Goal: Task Accomplishment & Management: Manage account settings

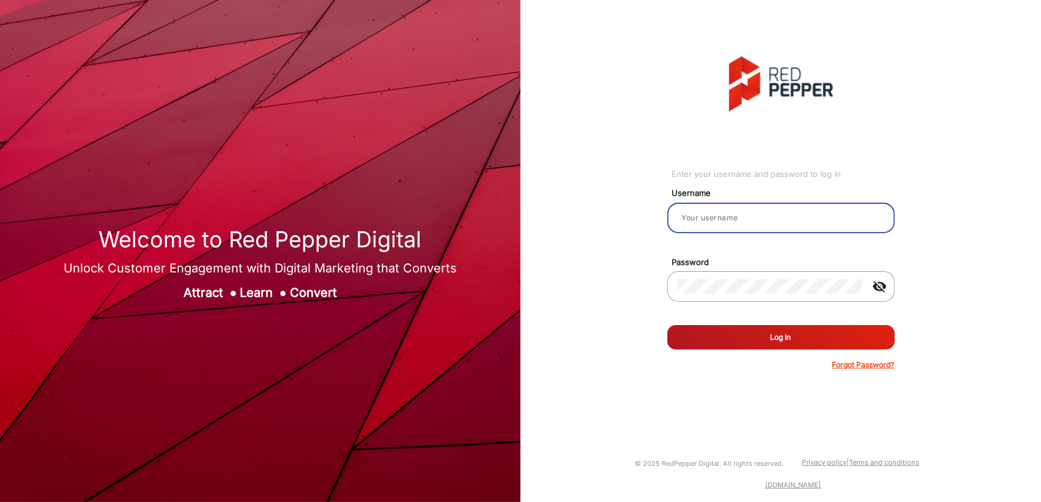
click at [710, 216] on input "email" at bounding box center [781, 217] width 208 height 15
type input "[PERSON_NAME]"
click at [697, 334] on button "Log In" at bounding box center [781, 337] width 228 height 24
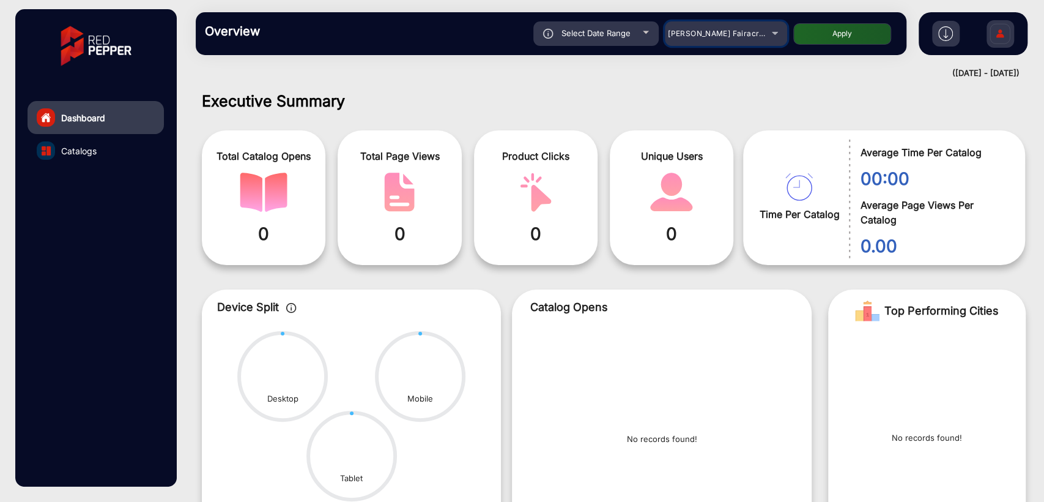
click at [713, 31] on span "[PERSON_NAME] Fairacre Farms" at bounding box center [728, 33] width 121 height 9
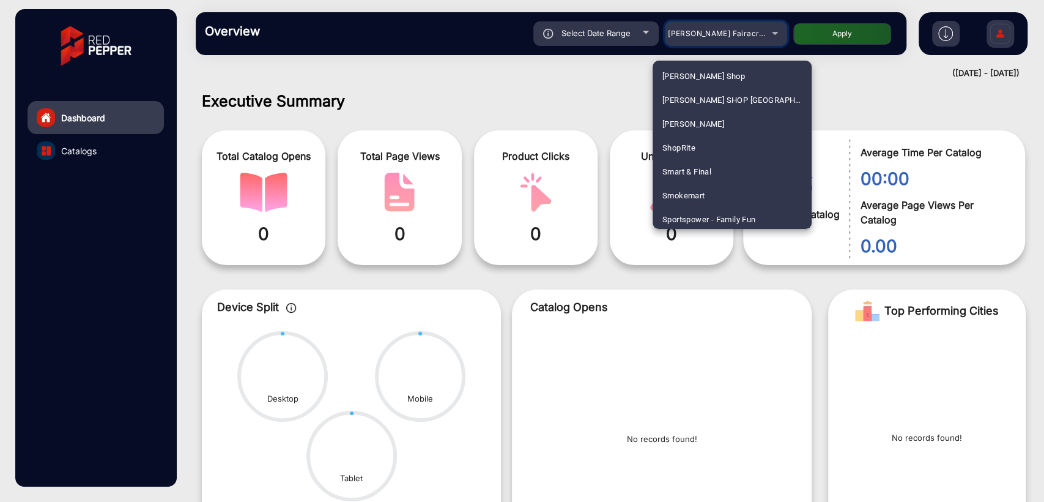
scroll to position [3077, 0]
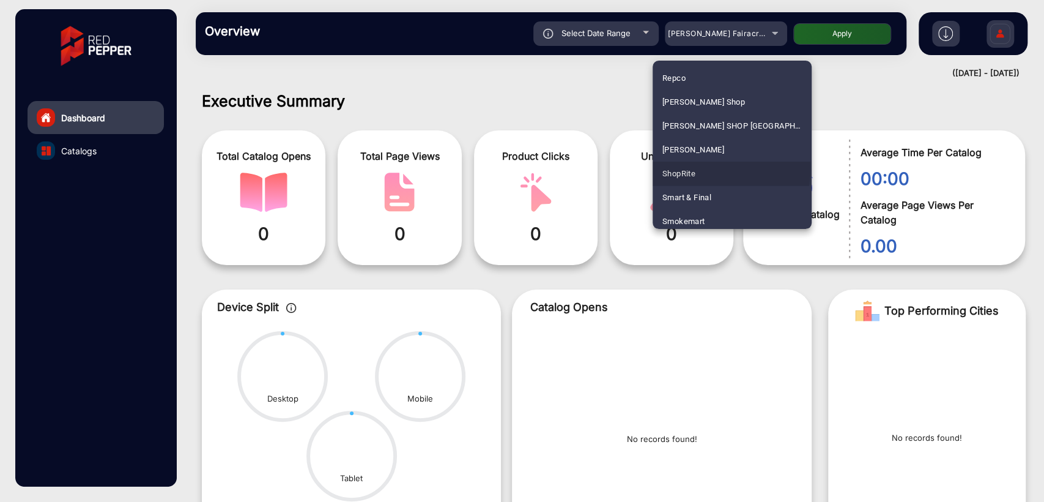
click at [694, 168] on span "ShopRite" at bounding box center [679, 174] width 33 height 24
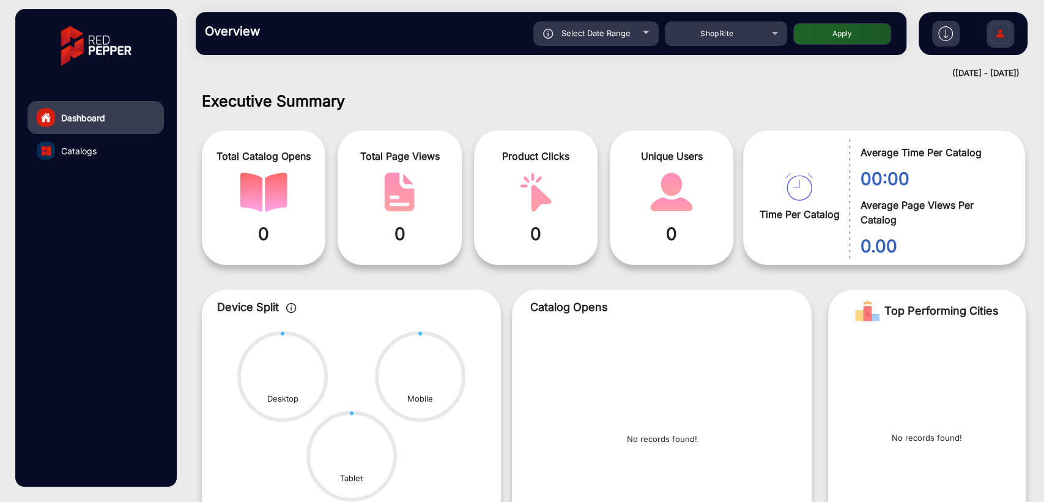
click at [813, 34] on button "Apply" at bounding box center [842, 33] width 98 height 21
type input "[DATE]"
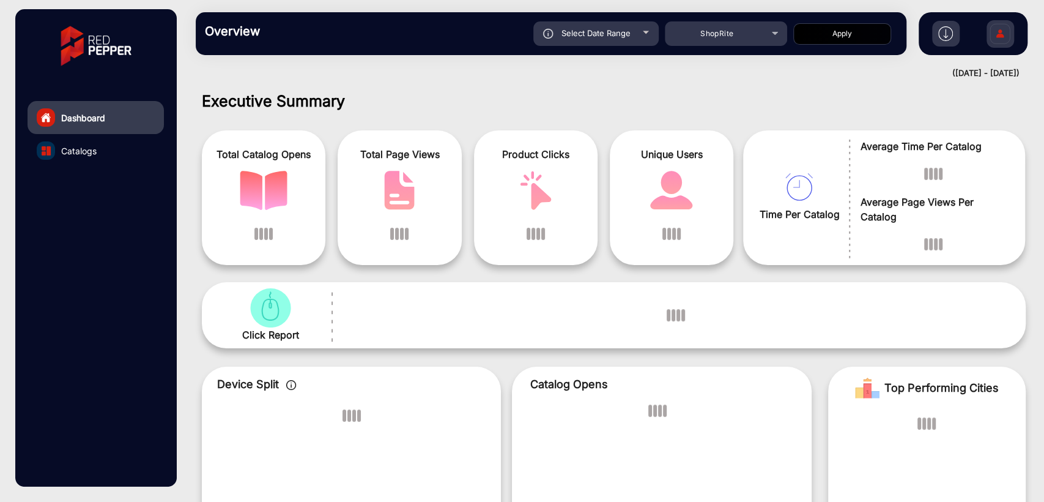
scroll to position [9, 0]
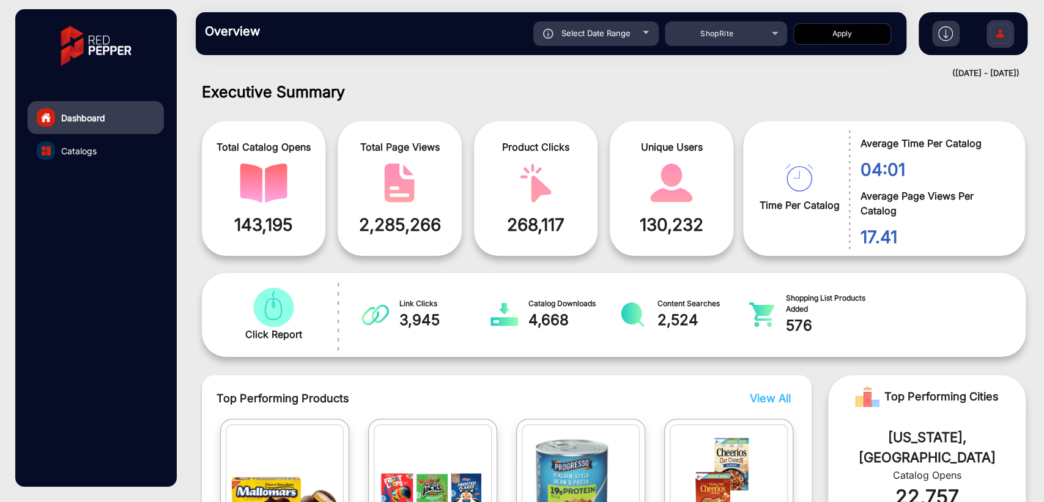
click at [590, 35] on span "Select Date Range" at bounding box center [596, 33] width 69 height 10
type input "[DATE]"
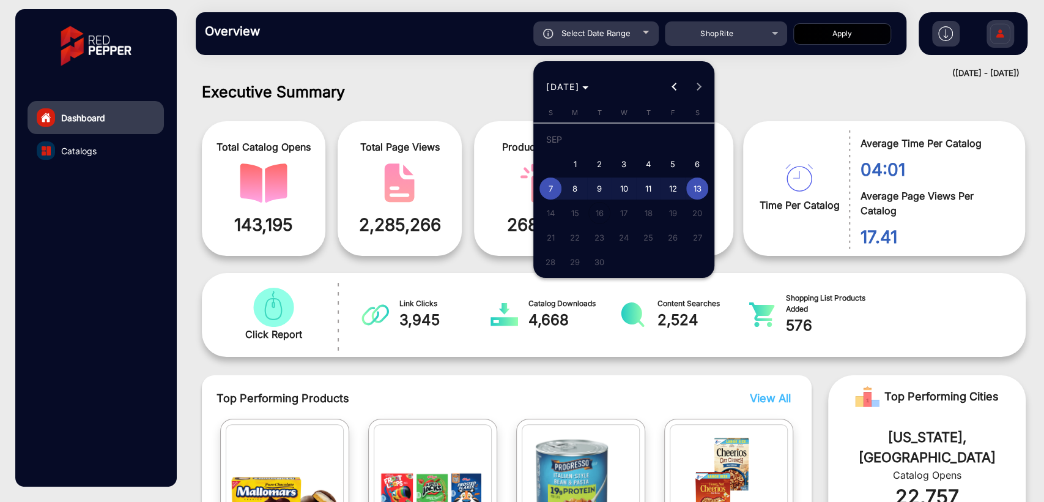
click at [571, 159] on span "1" at bounding box center [575, 164] width 22 height 22
type input "[DATE]"
drag, startPoint x: 812, startPoint y: 157, endPoint x: 782, endPoint y: 142, distance: 32.8
click at [812, 156] on div at bounding box center [522, 251] width 1044 height 502
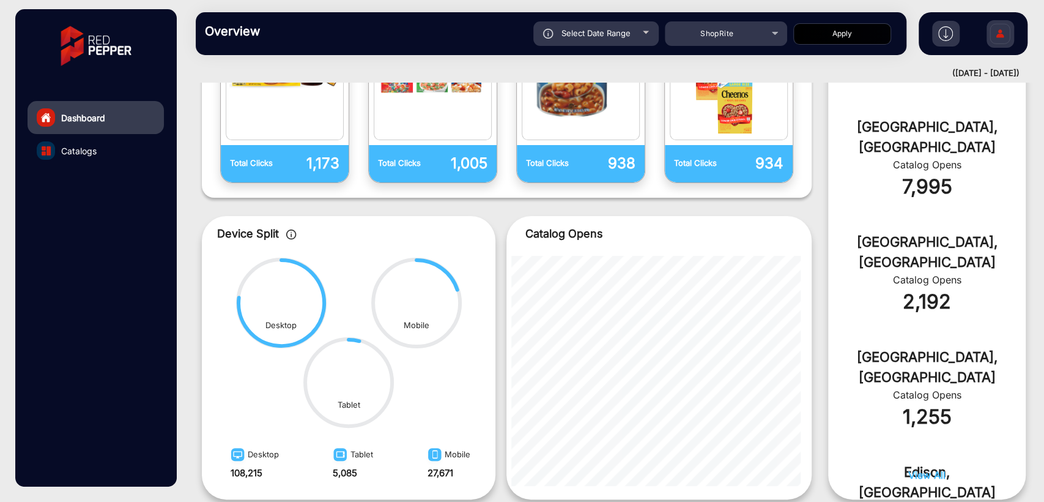
scroll to position [510, 0]
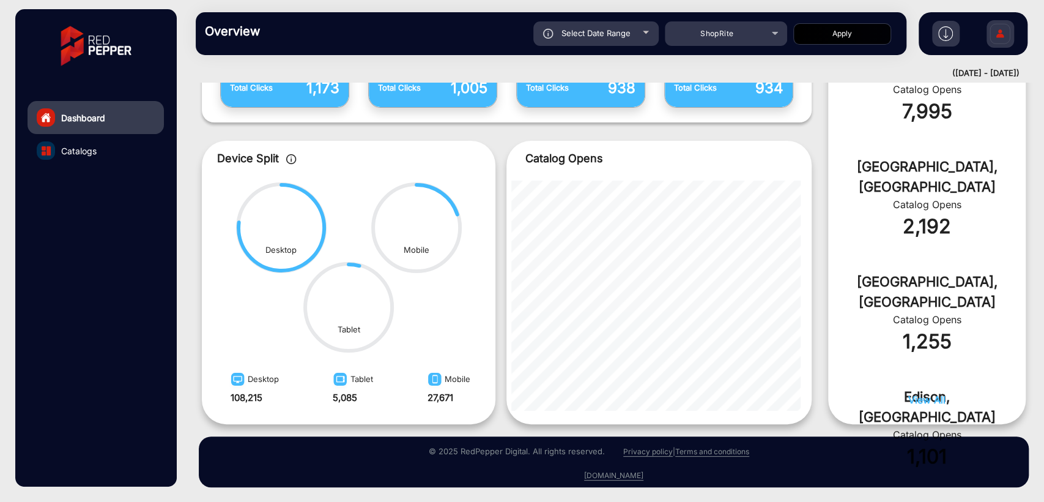
click at [76, 105] on link "Dashboard" at bounding box center [96, 117] width 136 height 33
click at [78, 129] on div "Dashboard" at bounding box center [83, 136] width 42 height 15
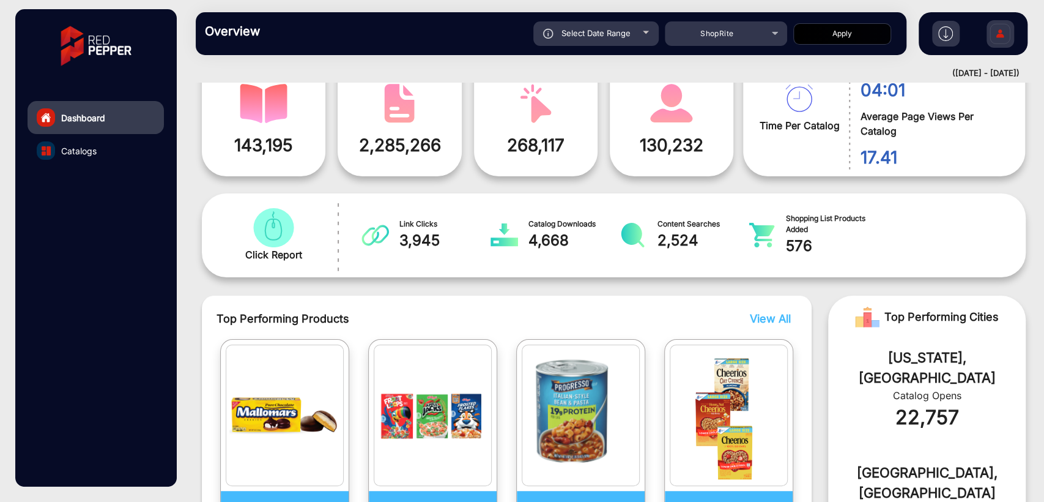
scroll to position [0, 0]
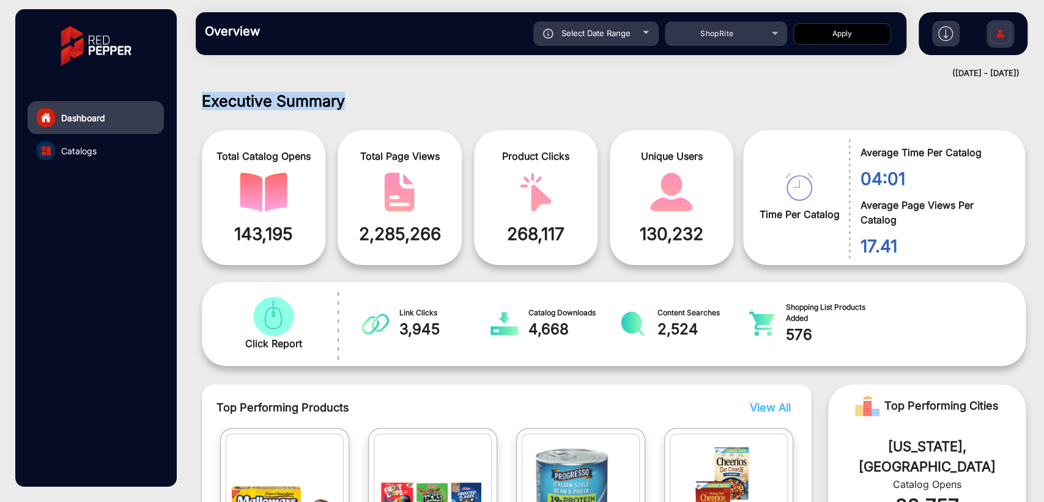
drag, startPoint x: 261, startPoint y: 100, endPoint x: 202, endPoint y: 102, distance: 58.7
click at [202, 102] on h1 "Executive Summary" at bounding box center [614, 101] width 824 height 18
click at [388, 100] on h1 "Executive Summary" at bounding box center [614, 101] width 824 height 18
click at [997, 34] on img at bounding box center [1000, 35] width 26 height 43
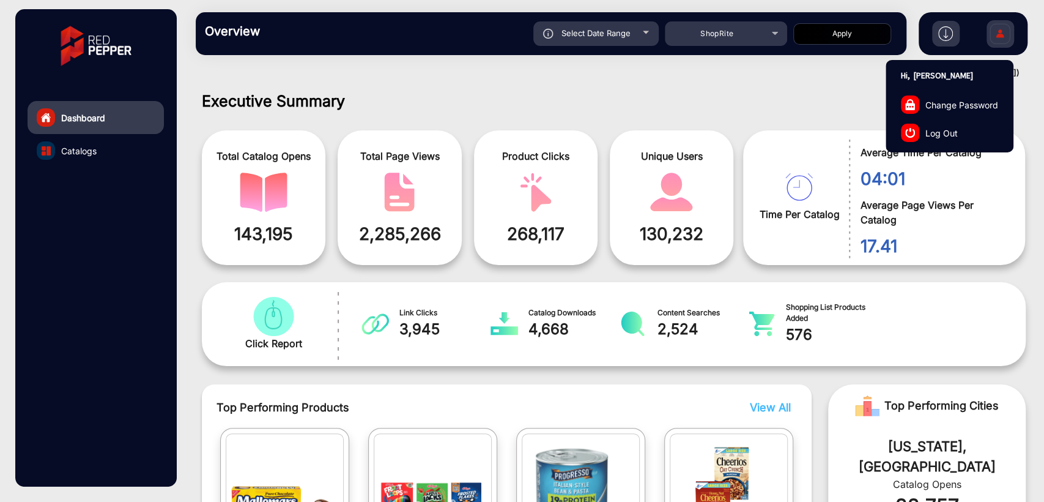
click at [937, 128] on span "Log Out" at bounding box center [942, 132] width 32 height 13
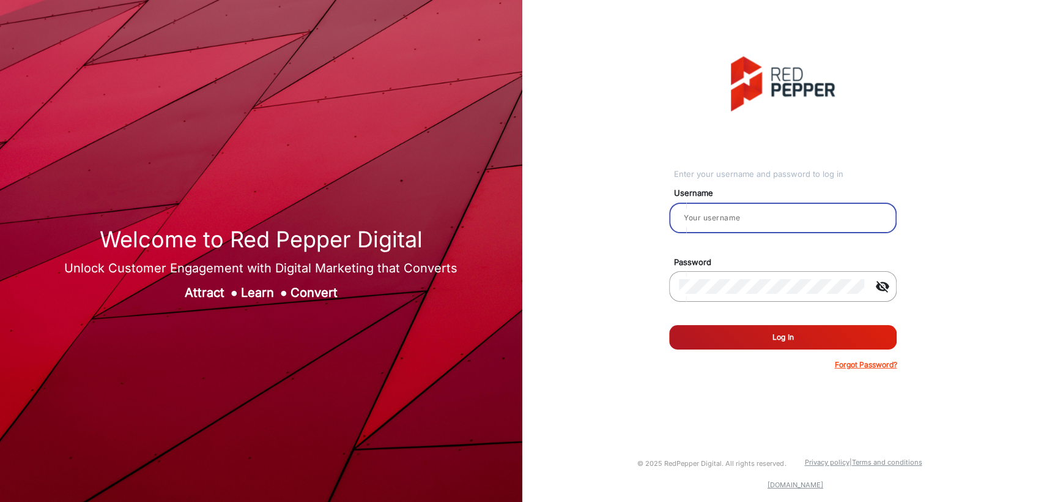
click at [732, 221] on input "email" at bounding box center [783, 217] width 208 height 15
type input "Auto Habanero Client 1"
click at [729, 341] on button "Log In" at bounding box center [783, 337] width 228 height 24
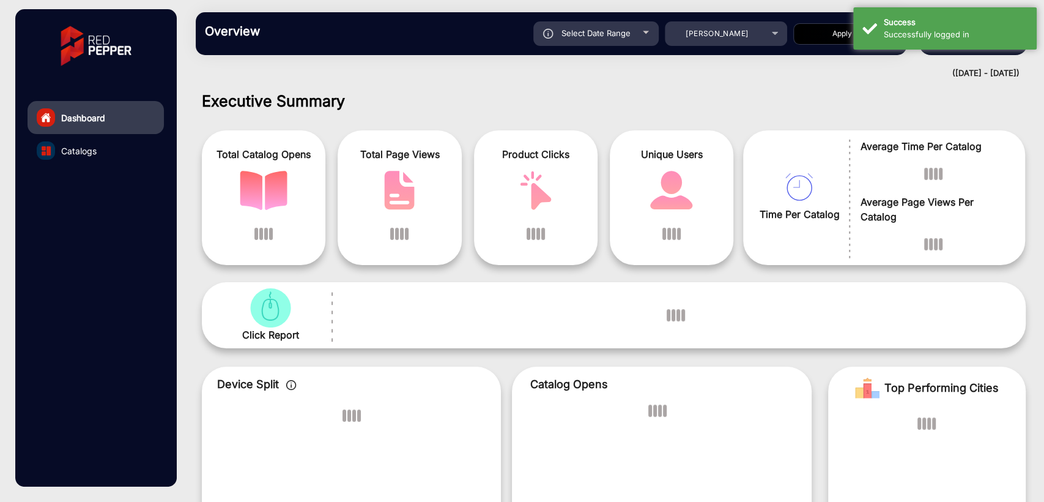
scroll to position [9, 0]
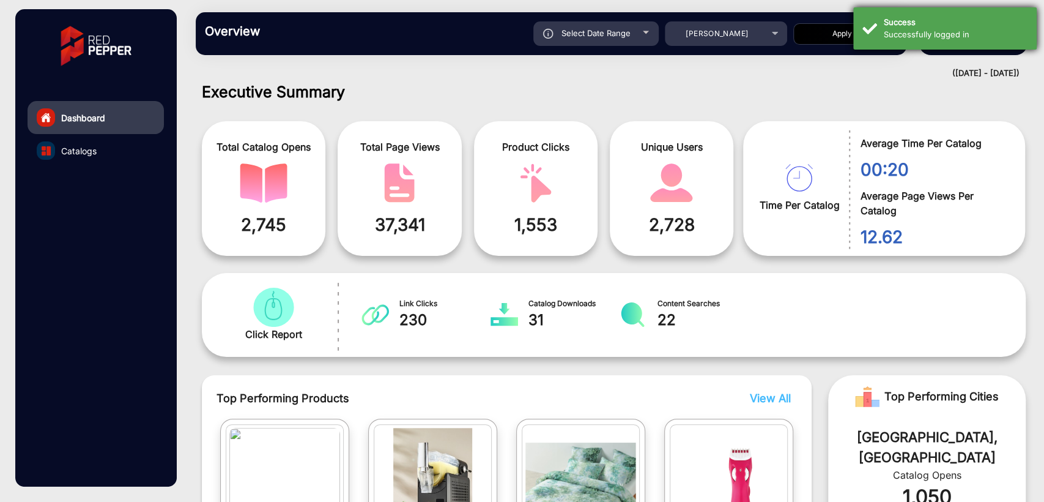
click at [907, 33] on div "Successfully logged in" at bounding box center [956, 35] width 144 height 12
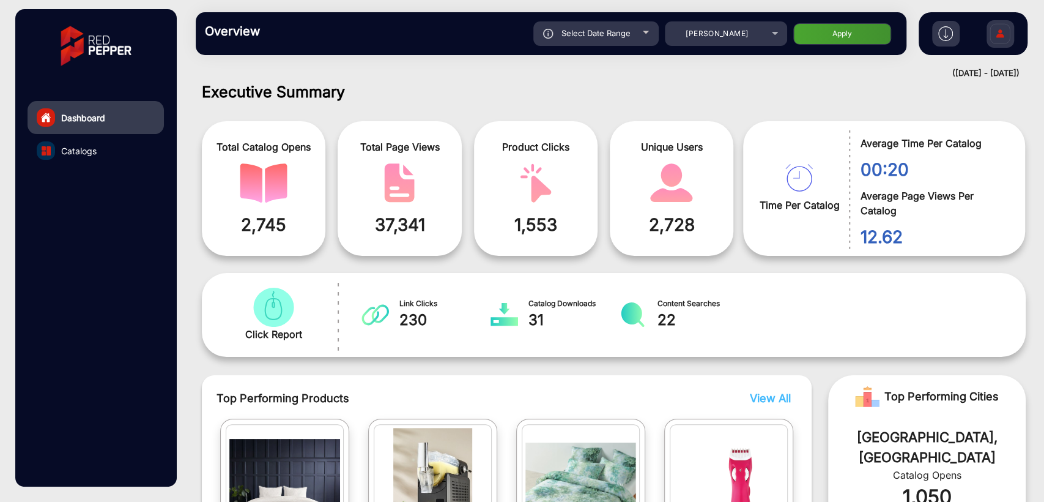
click at [1011, 28] on img at bounding box center [1000, 35] width 26 height 43
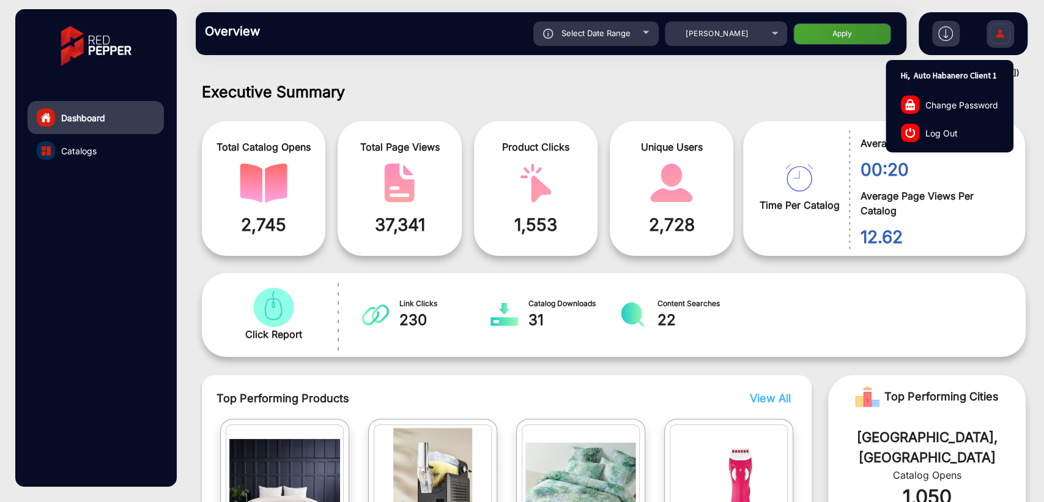
click at [956, 128] on span "Log Out" at bounding box center [942, 132] width 32 height 13
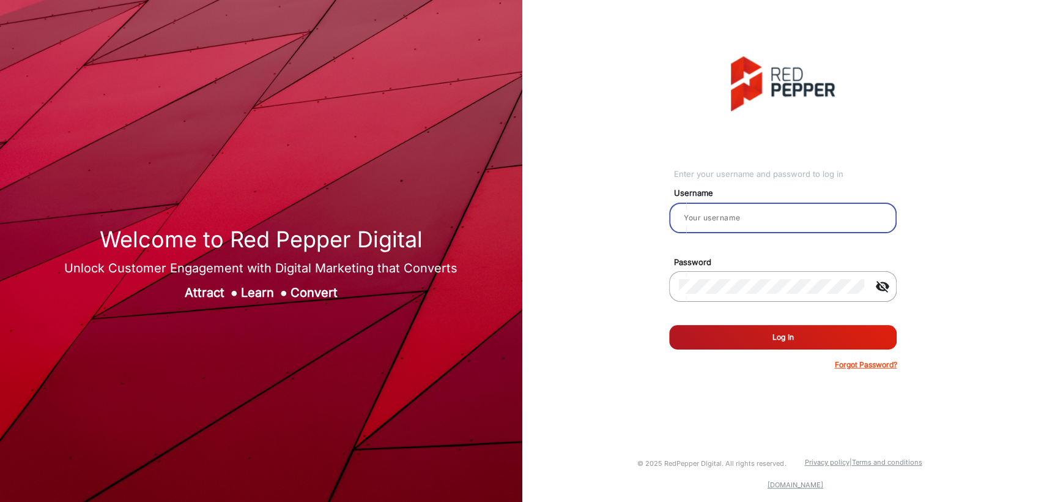
click at [789, 214] on input "email" at bounding box center [783, 217] width 208 height 15
type input "Auto Habanero Client 2"
click at [756, 343] on button "Log In" at bounding box center [783, 337] width 228 height 24
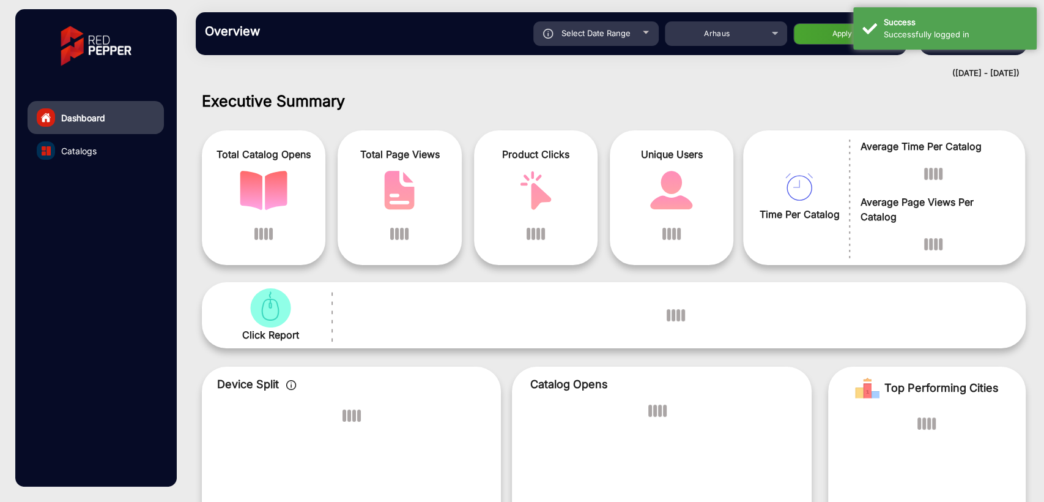
scroll to position [9, 0]
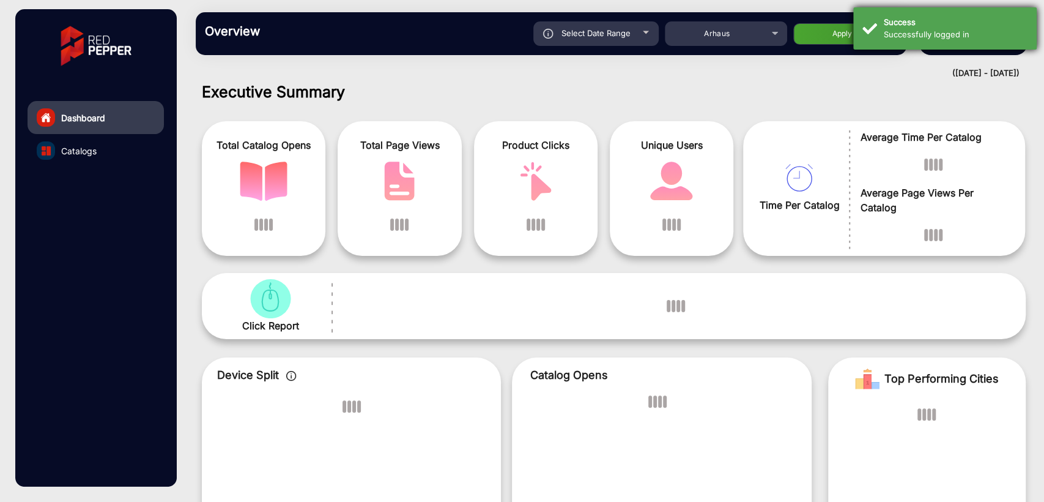
click at [913, 31] on div "Successfully logged in" at bounding box center [956, 35] width 144 height 12
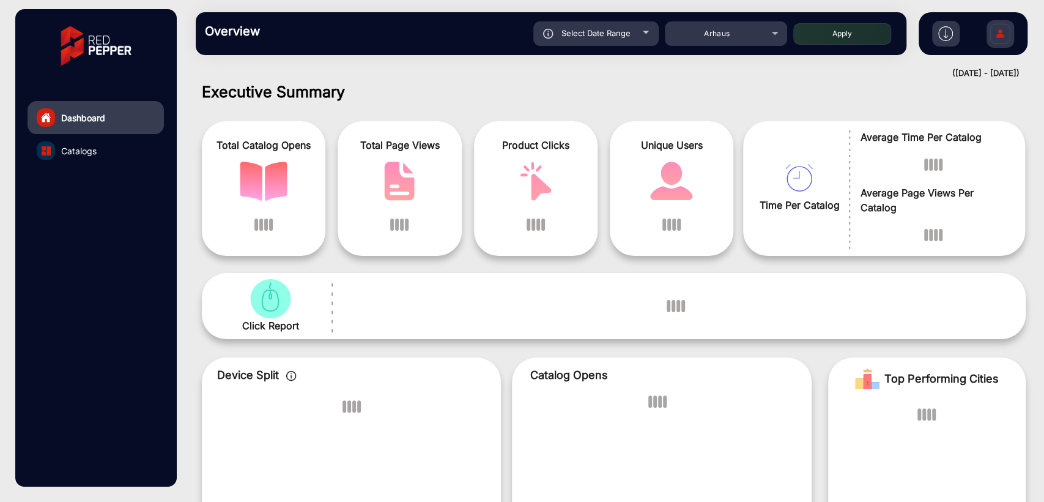
click at [989, 40] on img at bounding box center [1000, 35] width 26 height 43
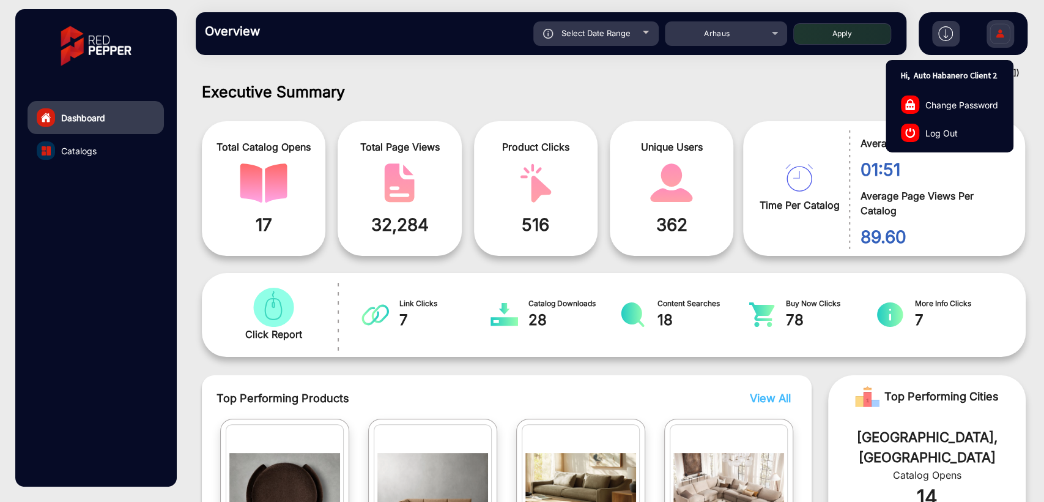
click at [939, 141] on link "Log Out" at bounding box center [949, 133] width 127 height 28
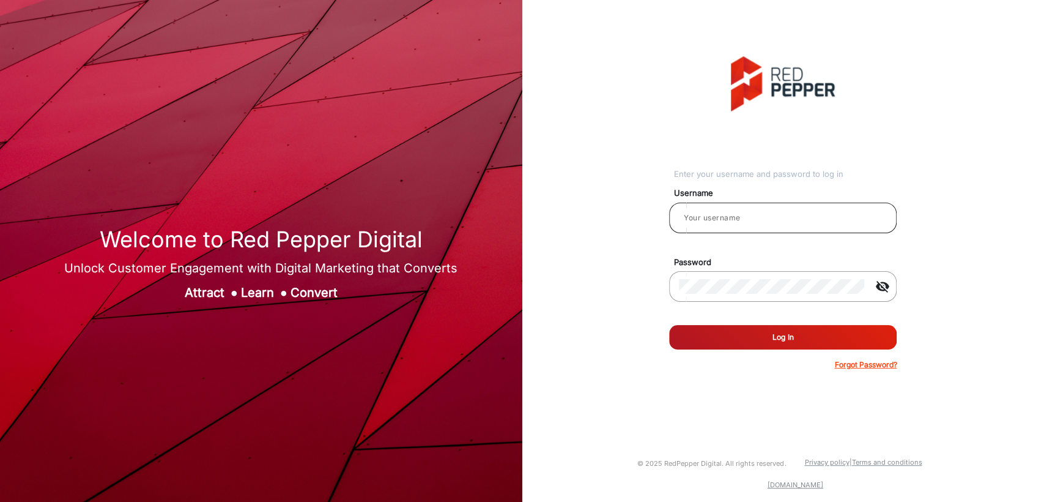
click at [775, 217] on input "email" at bounding box center [783, 217] width 208 height 15
type input "Auto Habanero Client 3"
click at [751, 328] on button "Log In" at bounding box center [783, 337] width 228 height 24
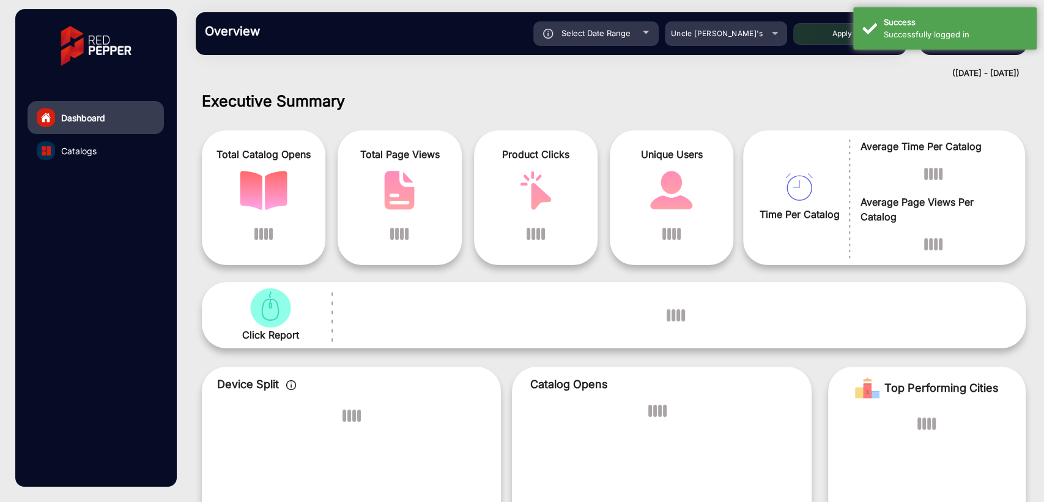
scroll to position [9, 0]
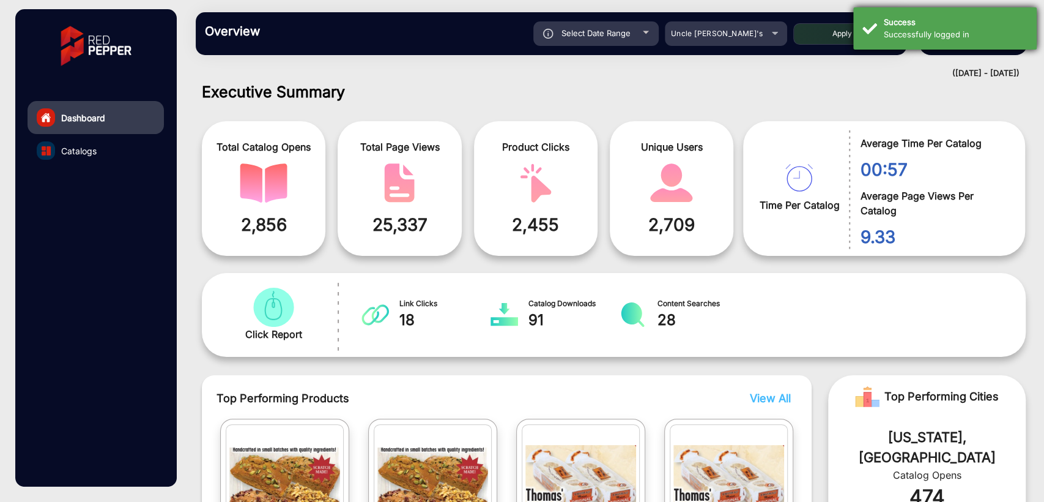
click at [895, 29] on div "Successfully logged in" at bounding box center [956, 35] width 144 height 12
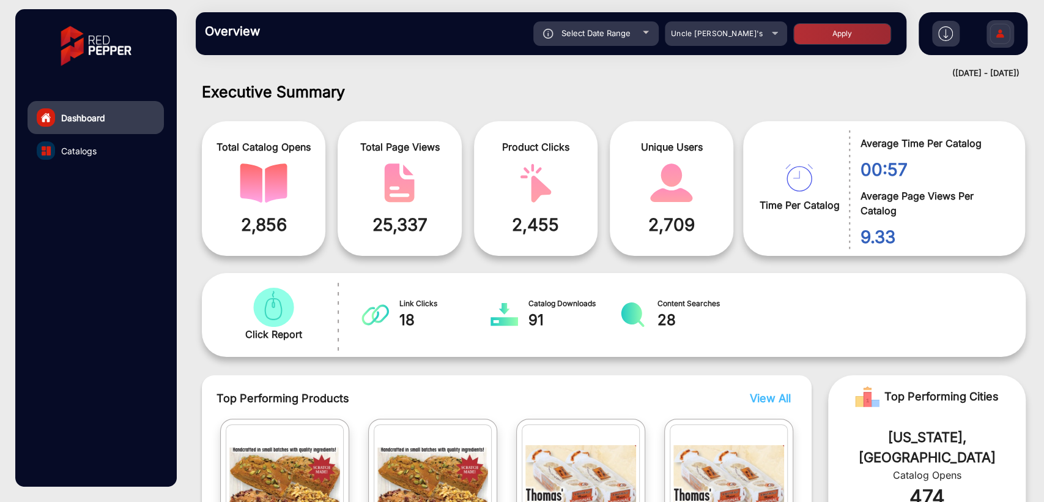
click at [992, 28] on img at bounding box center [1000, 35] width 26 height 43
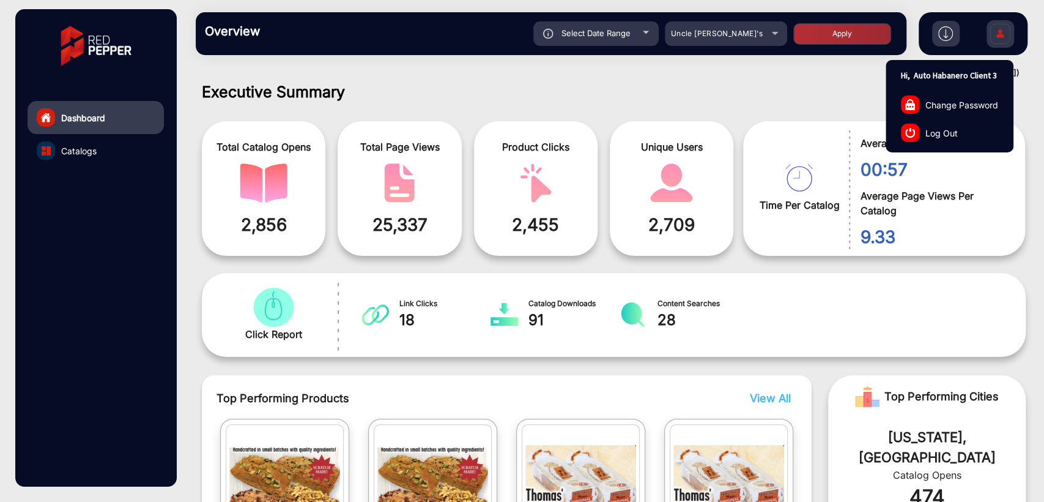
click at [938, 130] on span "Log Out" at bounding box center [942, 132] width 32 height 13
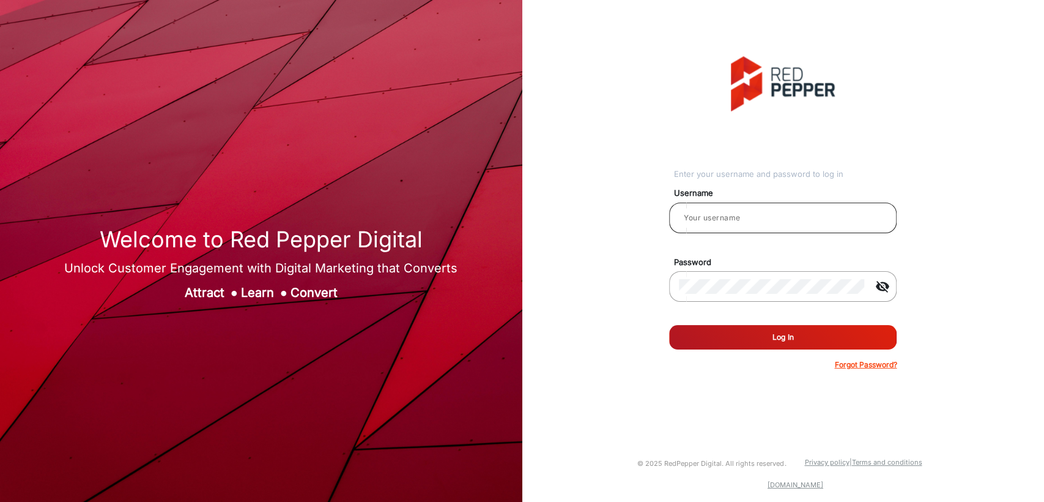
click at [803, 228] on div at bounding box center [783, 218] width 208 height 34
click at [787, 218] on input "email" at bounding box center [783, 217] width 208 height 15
type input "Auto Habanero Client 4"
click at [777, 330] on button "Log In" at bounding box center [783, 337] width 228 height 24
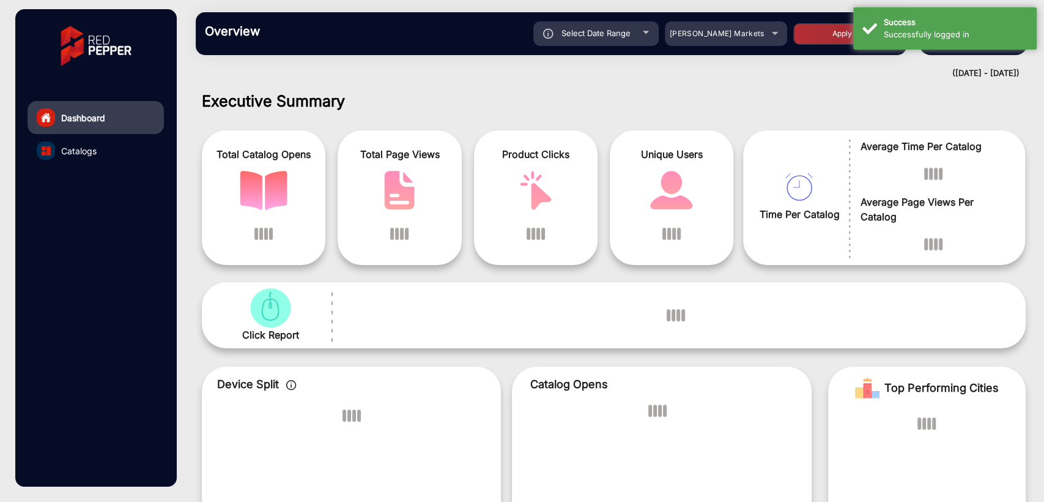
scroll to position [9, 0]
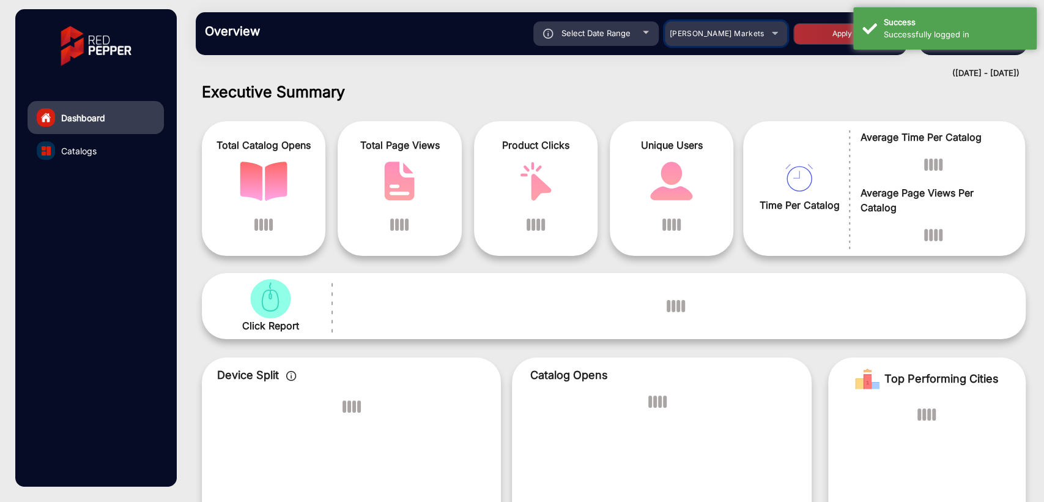
click at [719, 29] on span "[PERSON_NAME] Markets" at bounding box center [717, 33] width 95 height 9
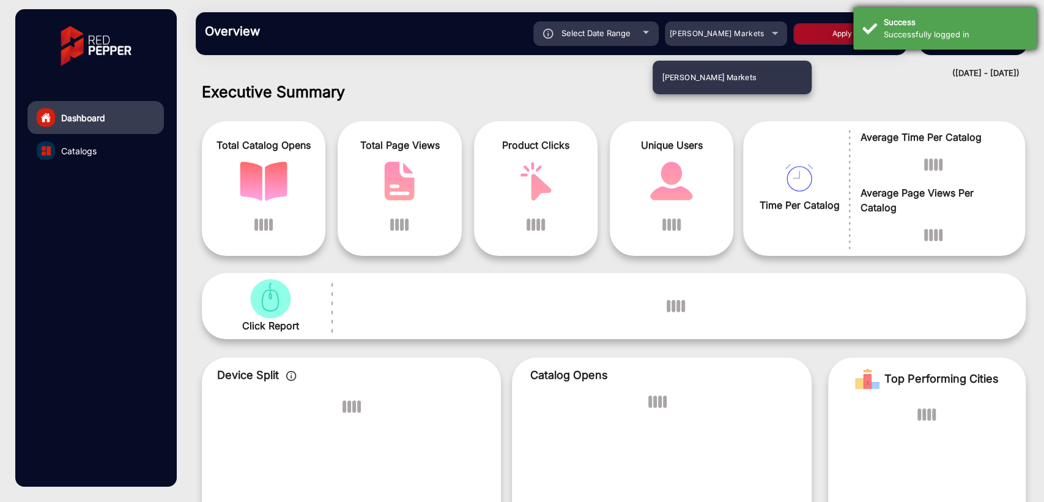
click at [930, 26] on div "Success" at bounding box center [956, 23] width 144 height 12
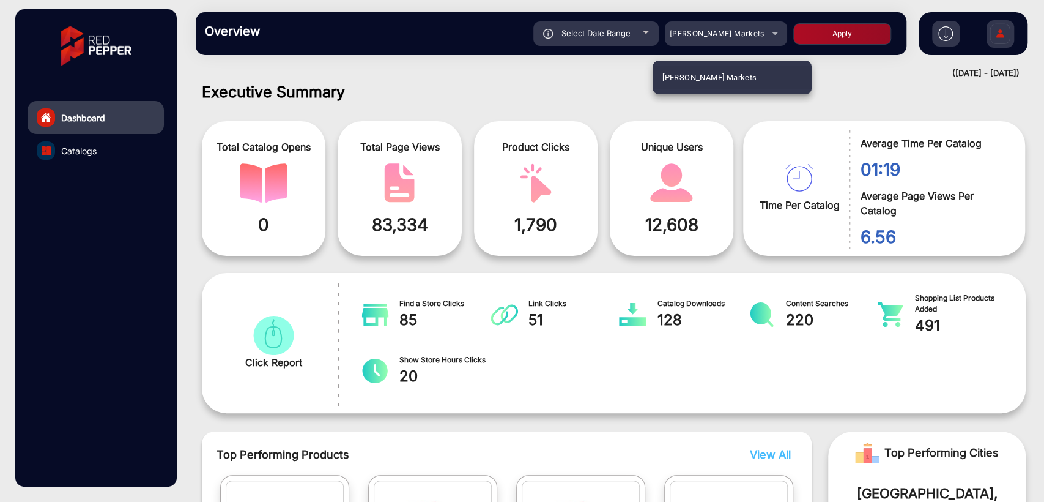
click at [1007, 41] on div at bounding box center [522, 251] width 1044 height 502
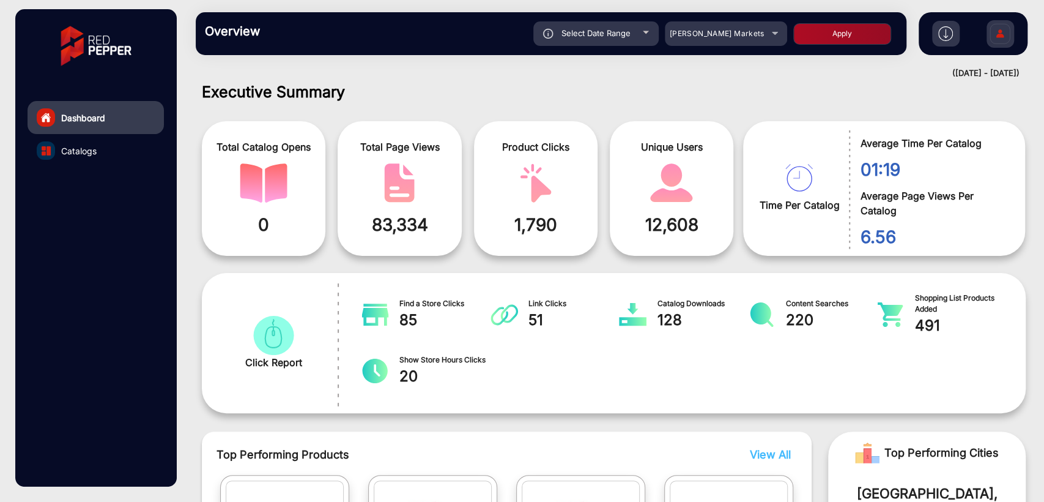
click at [1000, 31] on img at bounding box center [1000, 35] width 26 height 43
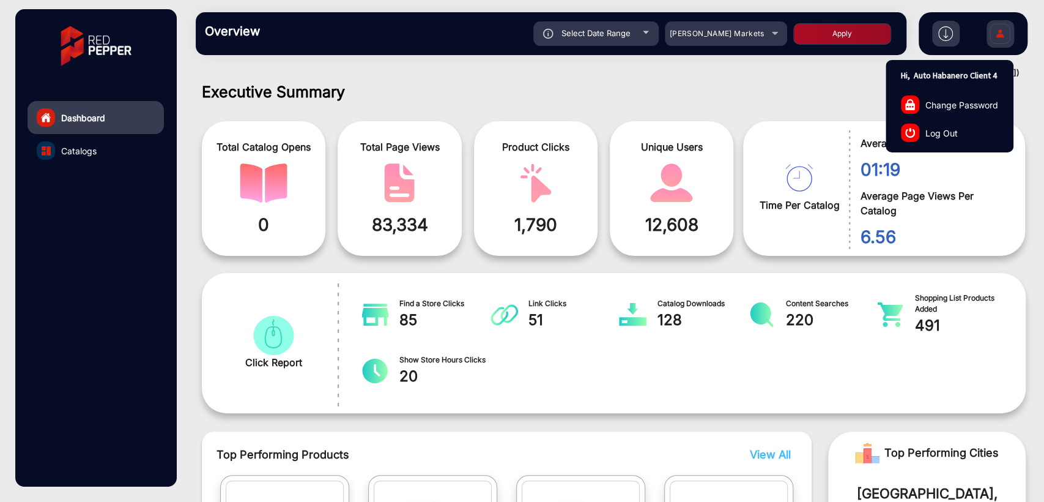
click at [938, 131] on span "Log Out" at bounding box center [942, 132] width 32 height 13
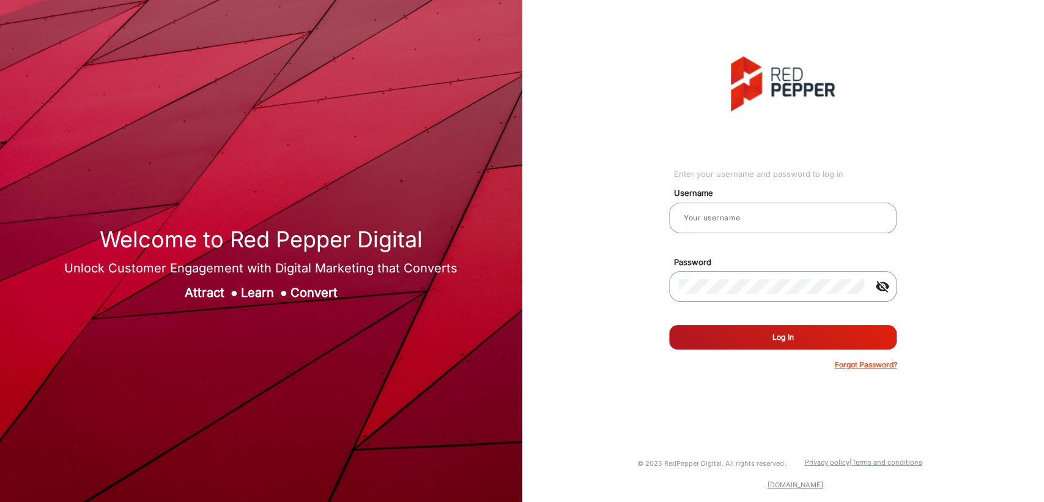
click at [573, 221] on div "Enter your username and password to log in Username Password visibility_off Rem…" at bounding box center [783, 213] width 541 height 426
click at [749, 213] on input "email" at bounding box center [783, 217] width 208 height 15
click at [686, 111] on div "Enter your username and password to log in Username Password visibility_off Rem…" at bounding box center [783, 213] width 228 height 314
click at [699, 219] on input "email" at bounding box center [783, 217] width 208 height 15
type input "Auto Habanero Client 4"
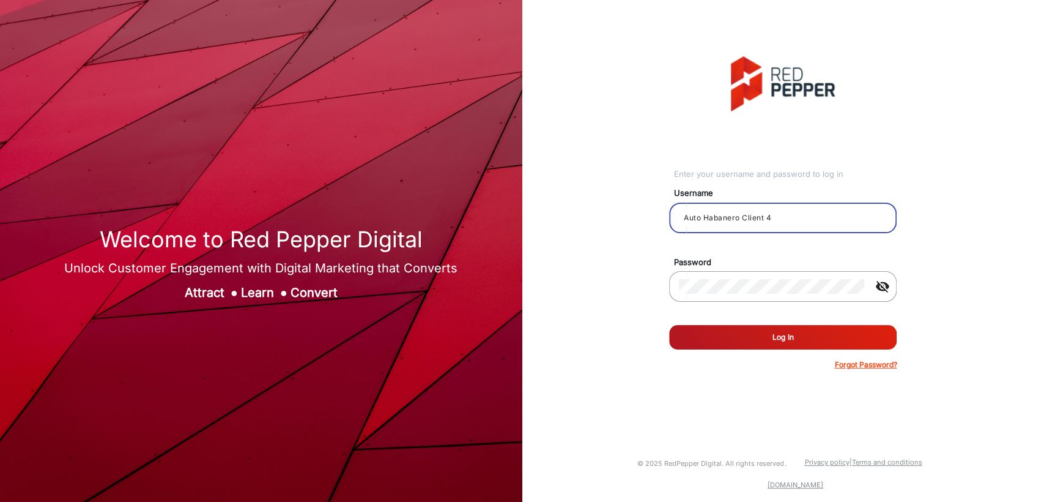
click at [822, 217] on input "Auto Habanero Client 4" at bounding box center [783, 217] width 208 height 15
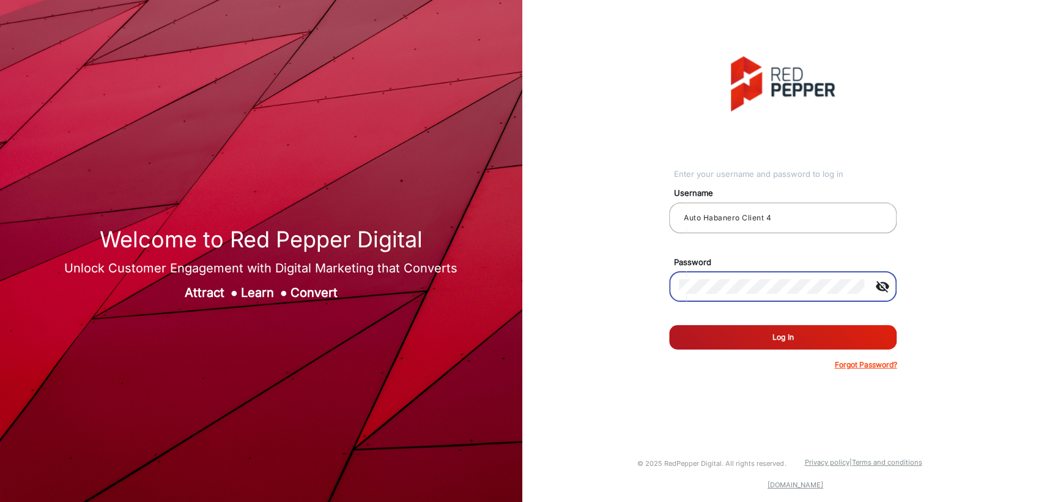
click at [534, 75] on div "Enter your username and password to log in Username Auto Habanero Client 4 Pass…" at bounding box center [783, 213] width 541 height 426
click at [782, 338] on button "Log In" at bounding box center [783, 337] width 228 height 24
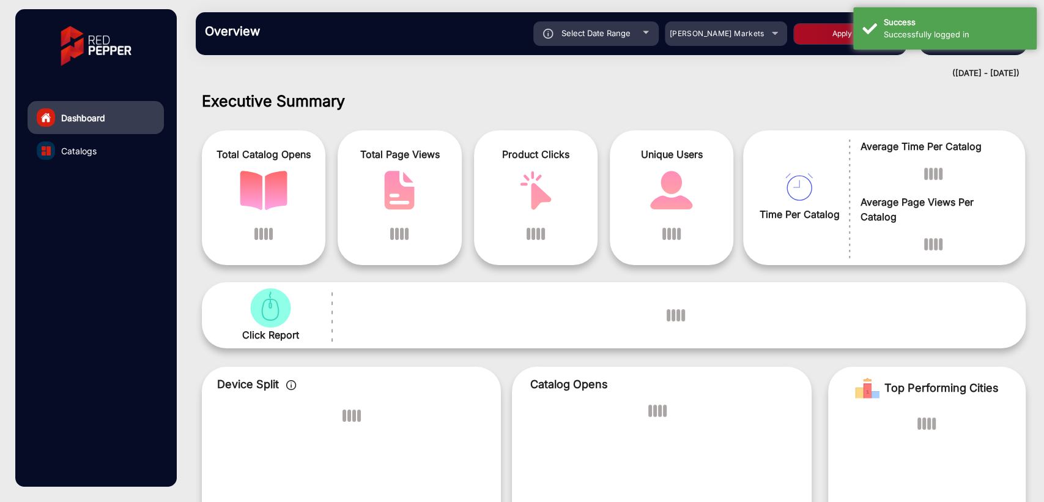
scroll to position [9, 0]
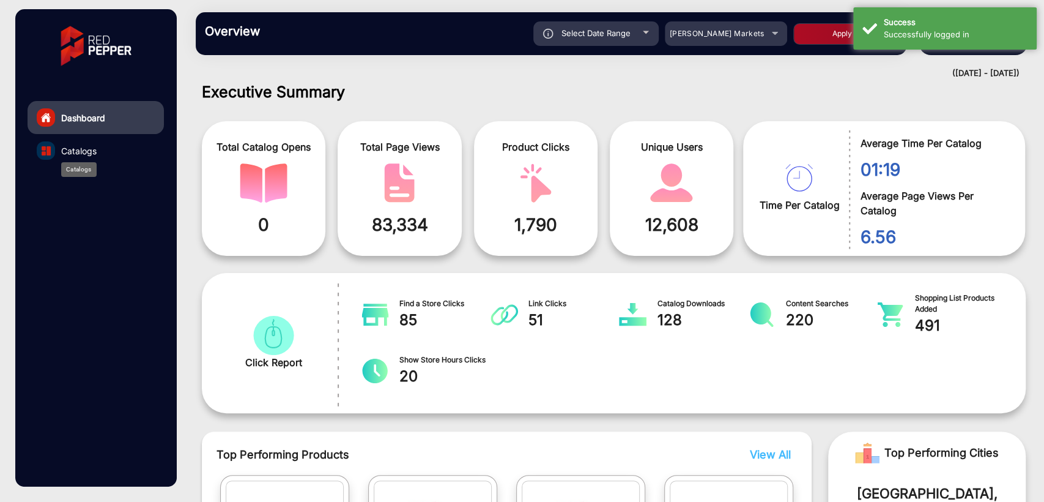
click at [62, 144] on span "Catalogs" at bounding box center [78, 150] width 35 height 13
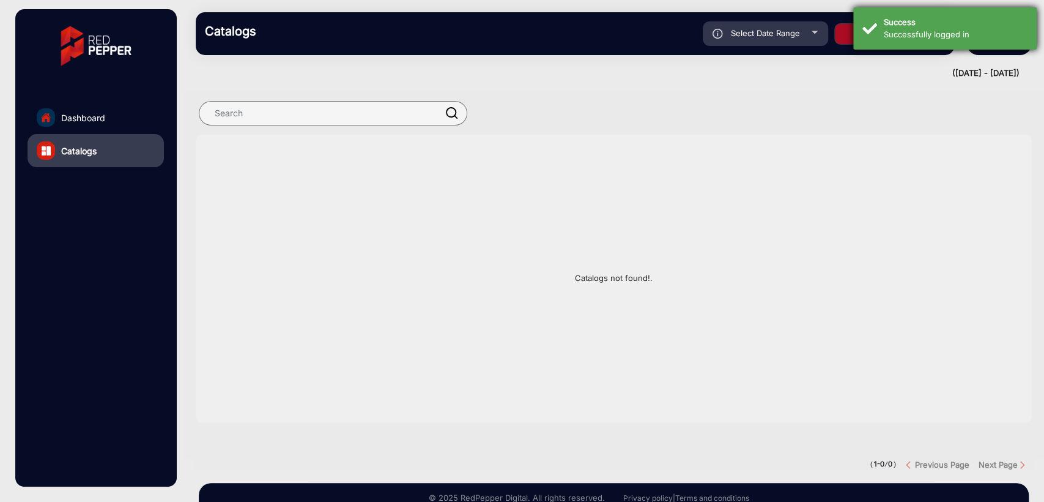
click at [905, 26] on div "Success" at bounding box center [956, 23] width 144 height 12
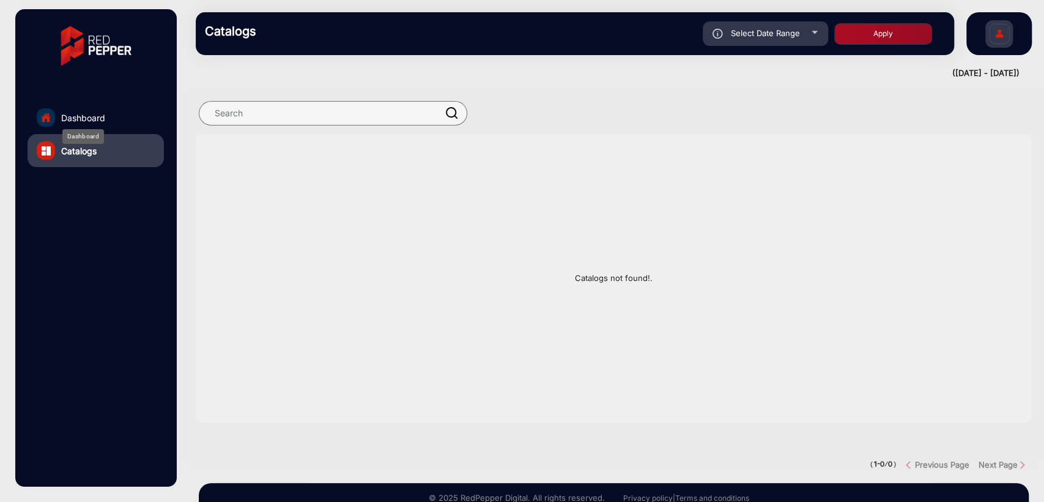
click at [102, 117] on span "Dashboard" at bounding box center [83, 117] width 44 height 13
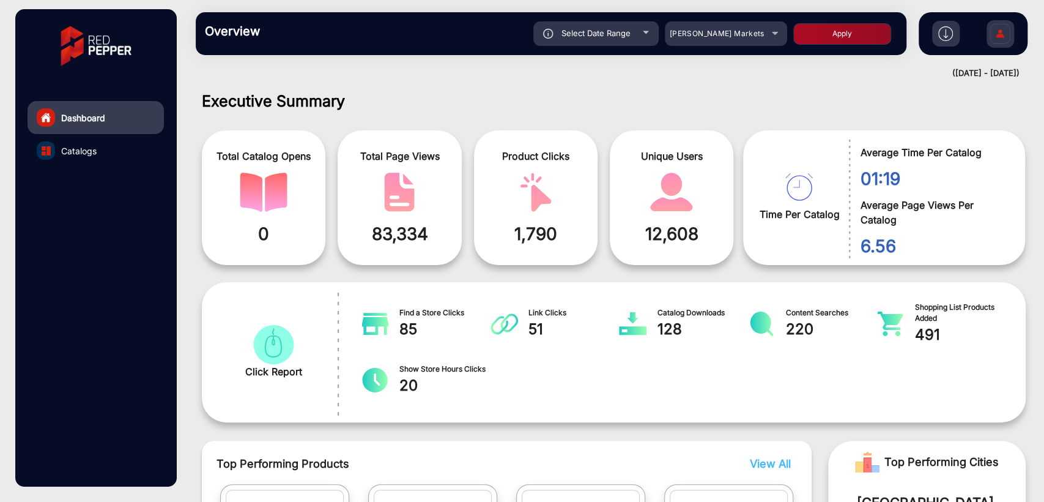
scroll to position [9, 0]
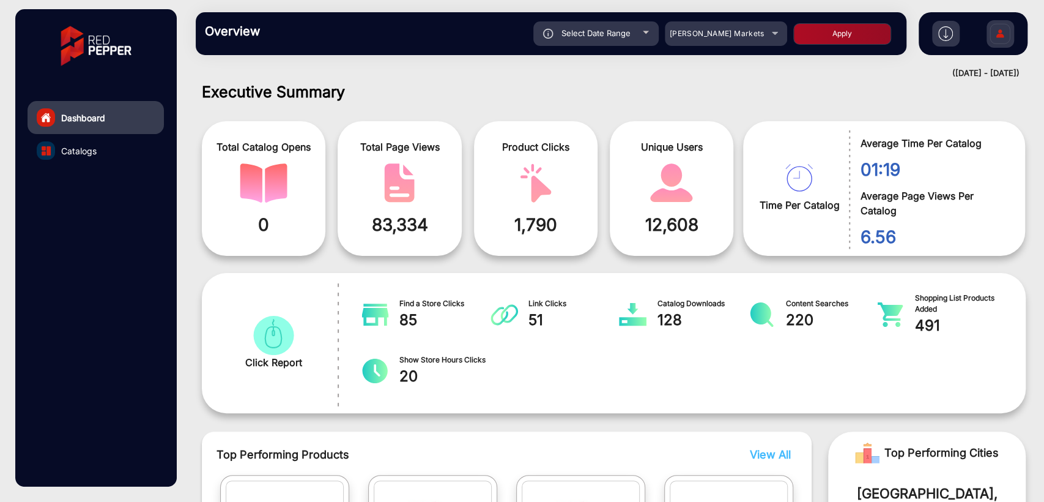
click at [631, 40] on div "Select Date Range" at bounding box center [595, 33] width 125 height 24
type input "[DATE]"
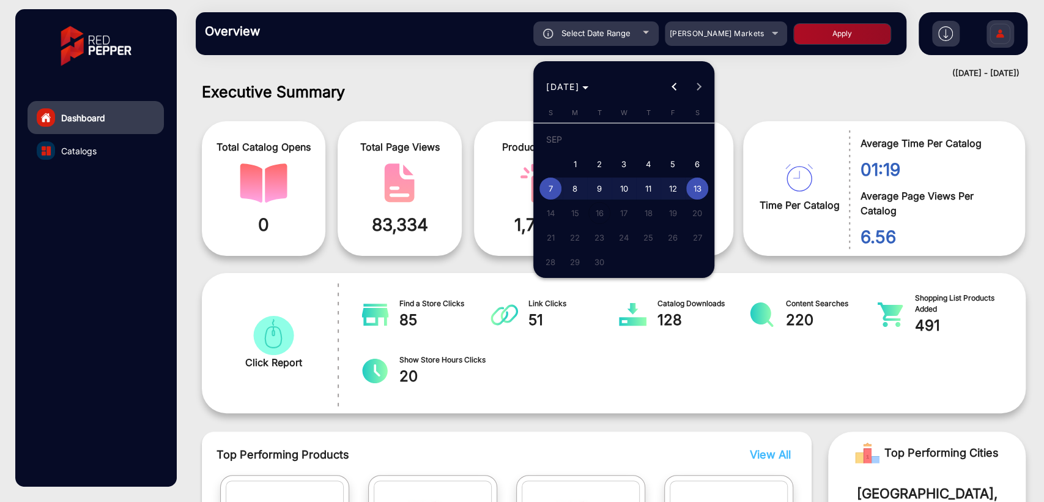
click at [578, 158] on span "1" at bounding box center [575, 164] width 22 height 22
type input "[DATE]"
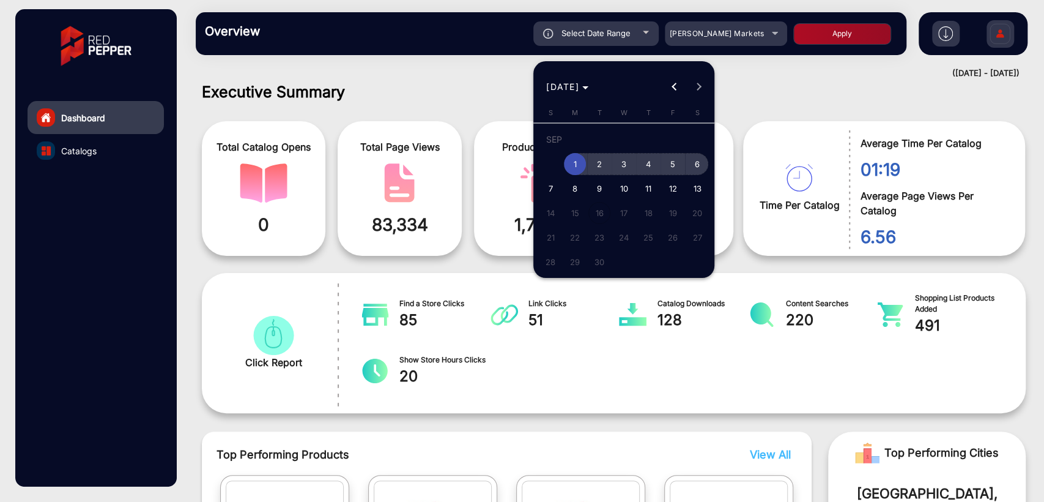
click at [702, 165] on span "6" at bounding box center [697, 164] width 22 height 22
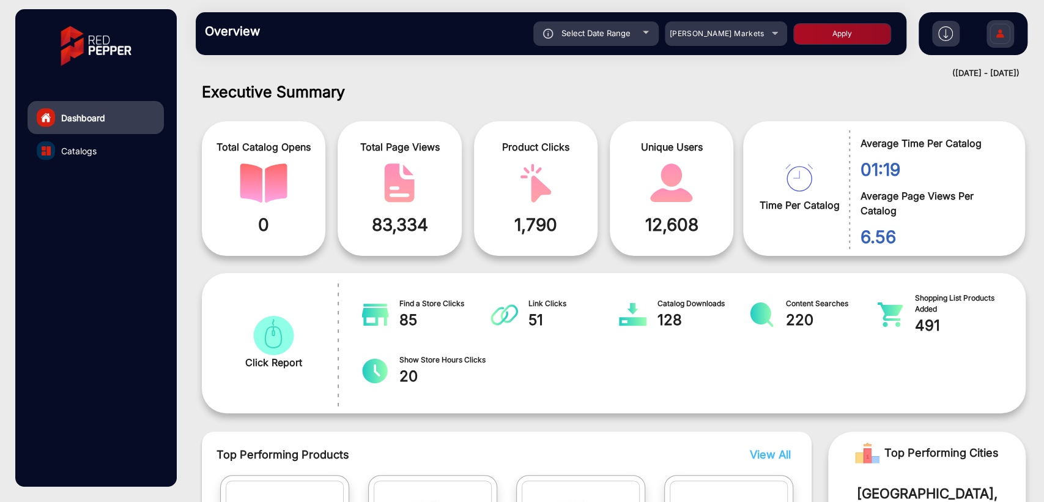
type input "[DATE]"
click at [812, 40] on button "Apply" at bounding box center [842, 33] width 98 height 21
type input "[DATE]"
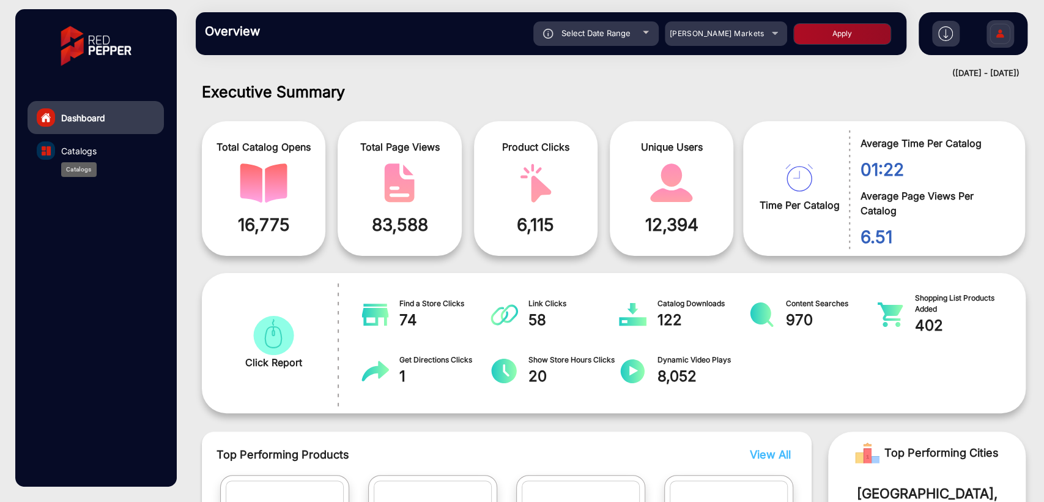
click at [72, 155] on span "Catalogs" at bounding box center [78, 150] width 35 height 13
